Goal: Task Accomplishment & Management: Use online tool/utility

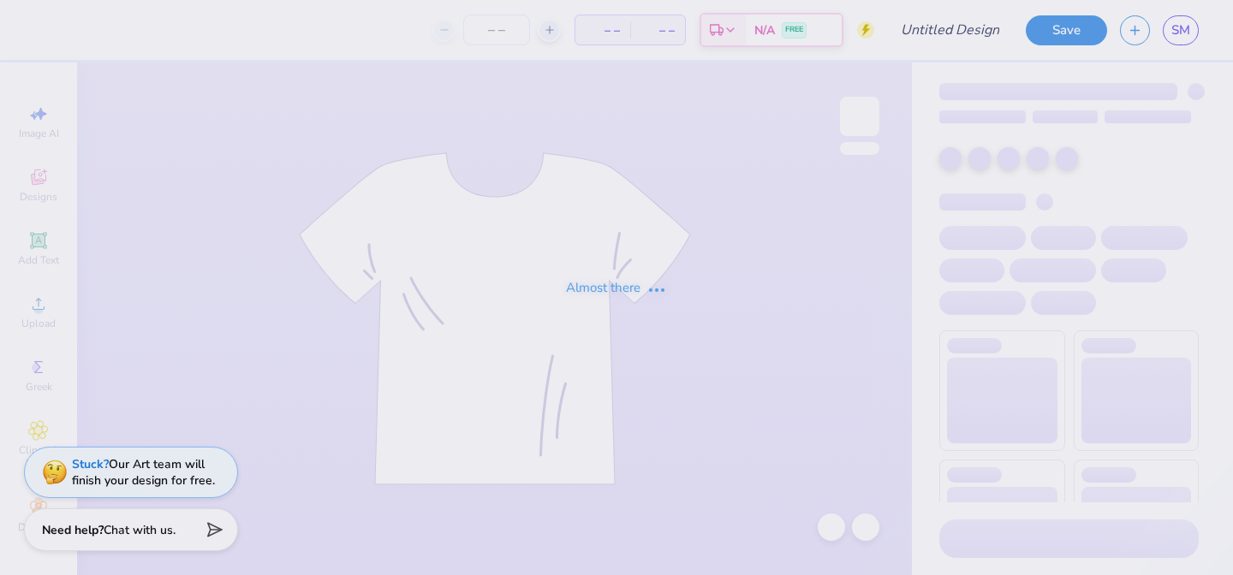
type input "dads weekend"
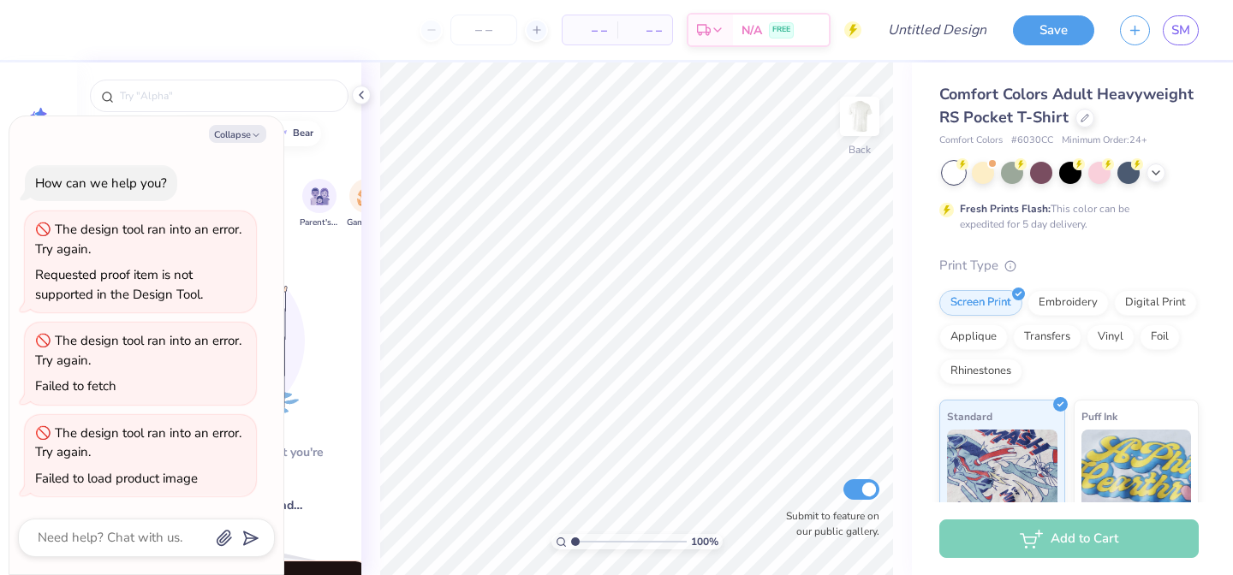
click at [242, 122] on div "Collapse How can we help you? The design tool ran into an error. Try again. Req…" at bounding box center [146, 345] width 274 height 459
click at [246, 133] on button "Collapse" at bounding box center [237, 134] width 57 height 18
type textarea "x"
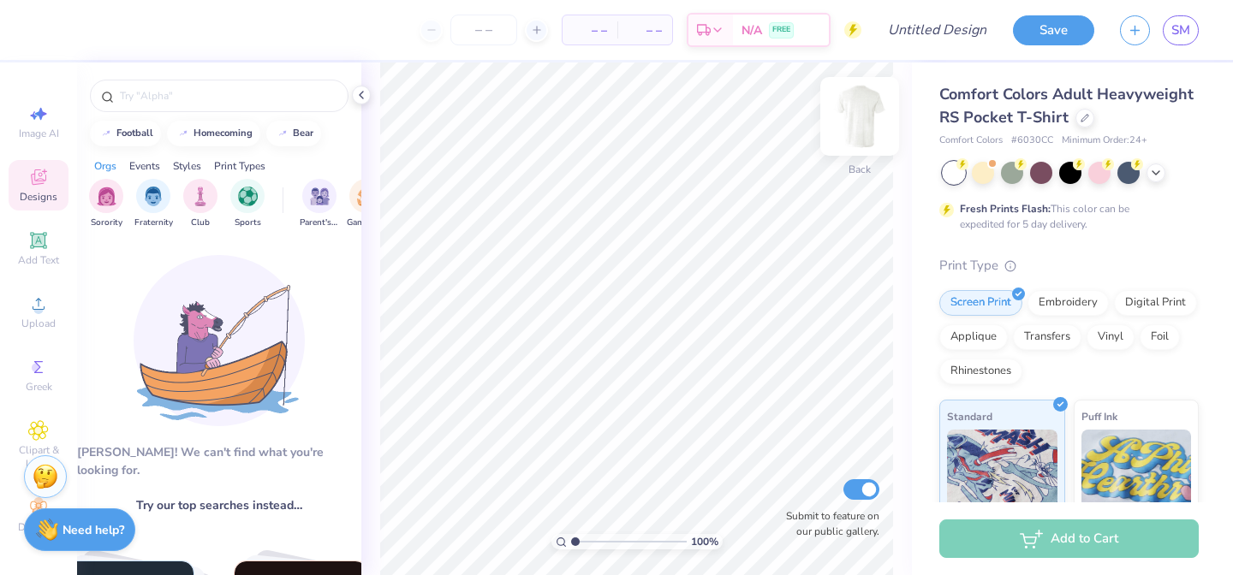
click at [855, 109] on img at bounding box center [860, 116] width 69 height 69
click at [363, 96] on icon at bounding box center [362, 95] width 14 height 14
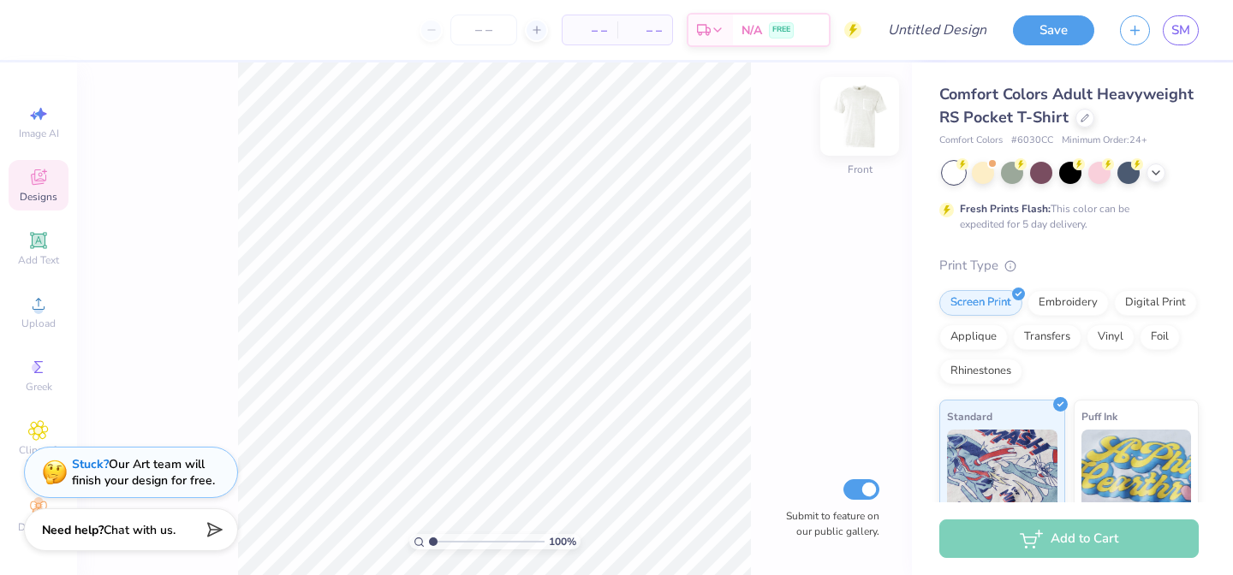
click at [857, 131] on img at bounding box center [860, 116] width 69 height 69
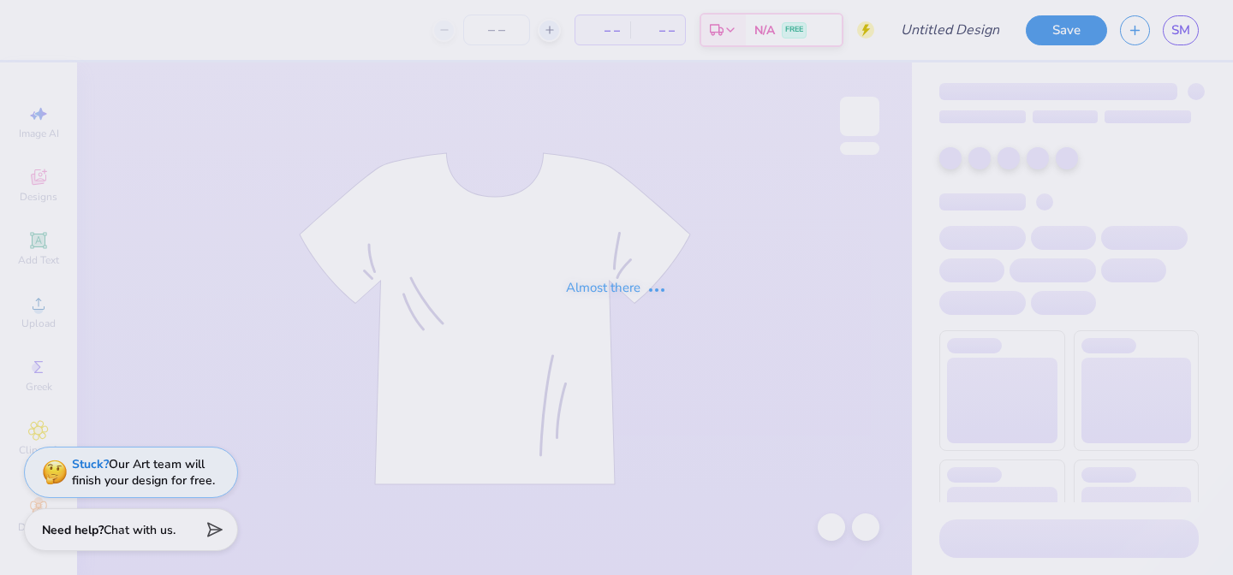
type input "dads weekend"
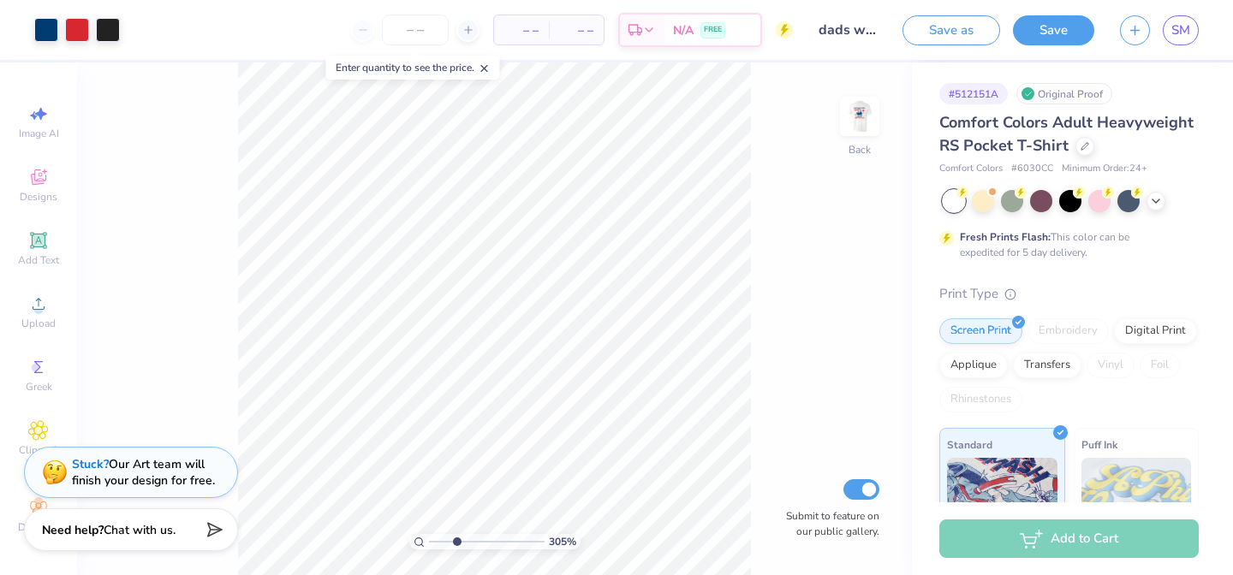
drag, startPoint x: 433, startPoint y: 542, endPoint x: 456, endPoint y: 539, distance: 23.4
click at [456, 539] on input "range" at bounding box center [487, 541] width 116 height 15
drag, startPoint x: 456, startPoint y: 540, endPoint x: 477, endPoint y: 537, distance: 21.7
click at [477, 537] on input "range" at bounding box center [487, 541] width 116 height 15
drag, startPoint x: 477, startPoint y: 539, endPoint x: 490, endPoint y: 539, distance: 12.8
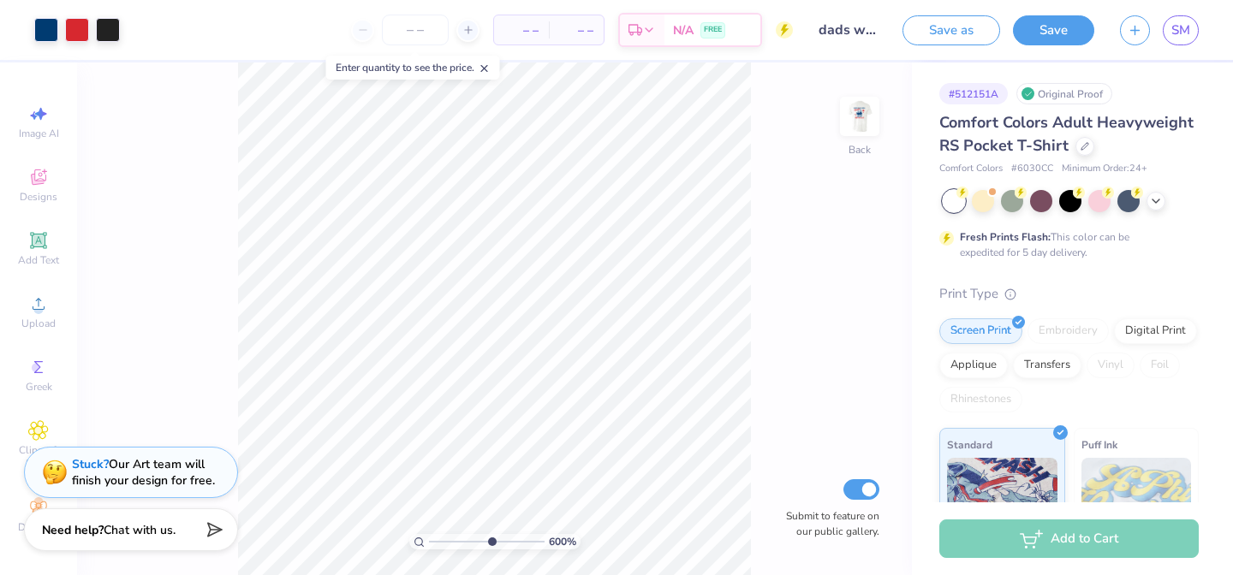
click at [490, 539] on input "range" at bounding box center [487, 541] width 116 height 15
click at [861, 128] on img at bounding box center [860, 116] width 69 height 69
type input "1.76"
click at [441, 533] on div "176 %" at bounding box center [494, 319] width 513 height 513
